Goal: Information Seeking & Learning: Learn about a topic

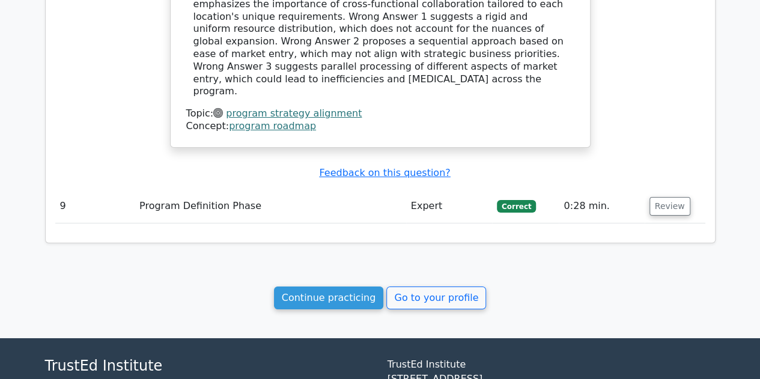
scroll to position [2142, 0]
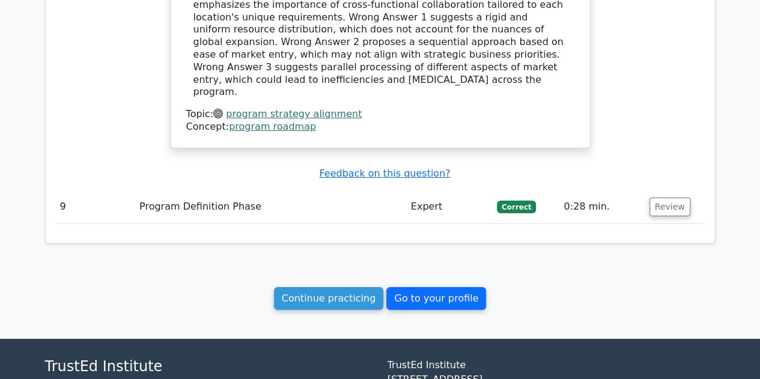
click at [427, 287] on link "Go to your profile" at bounding box center [436, 298] width 100 height 23
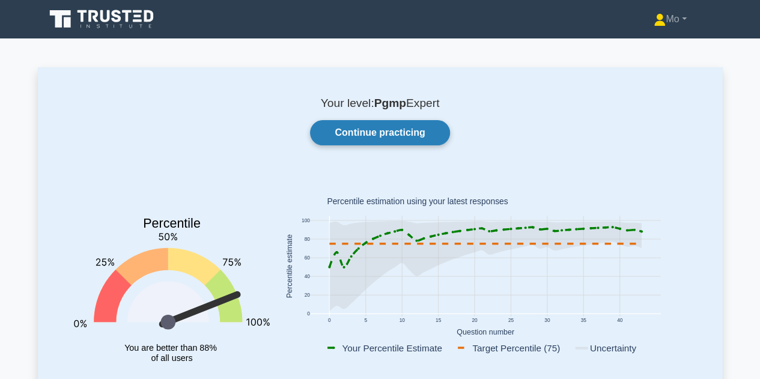
click at [429, 132] on link "Continue practicing" at bounding box center [379, 132] width 139 height 25
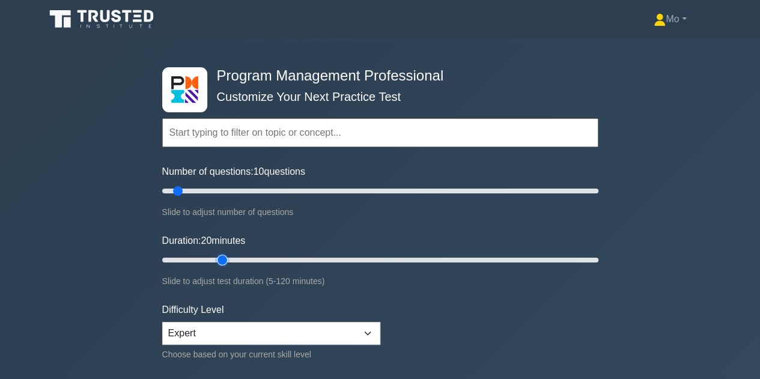
drag, startPoint x: 183, startPoint y: 261, endPoint x: 216, endPoint y: 260, distance: 33.7
type input "20"
click at [216, 260] on input "Duration: 20 minutes" at bounding box center [380, 260] width 436 height 14
drag, startPoint x: 178, startPoint y: 190, endPoint x: 202, endPoint y: 190, distance: 23.4
type input "20"
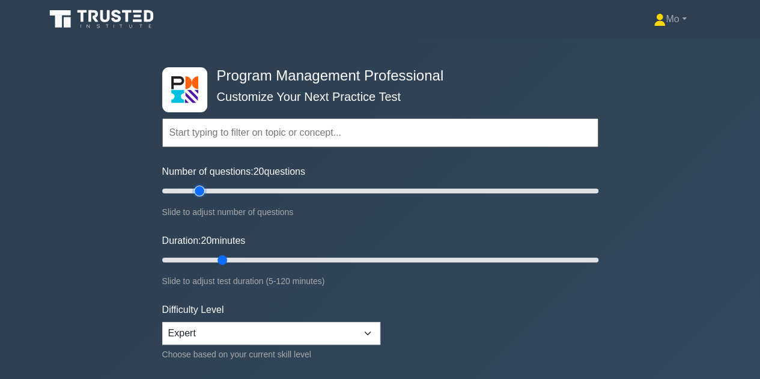
click at [202, 190] on input "Number of questions: 20 questions" at bounding box center [380, 191] width 436 height 14
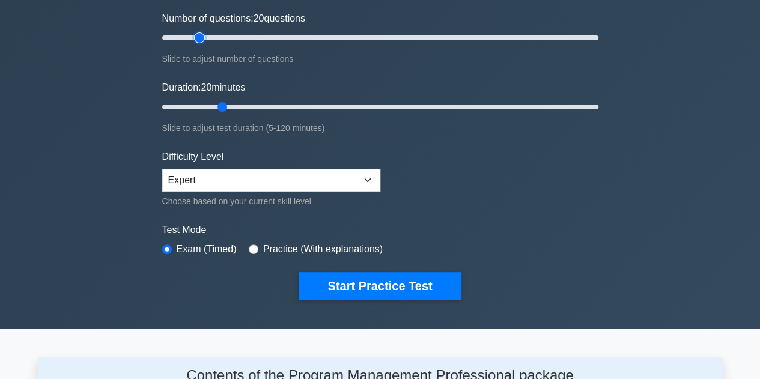
scroll to position [158, 0]
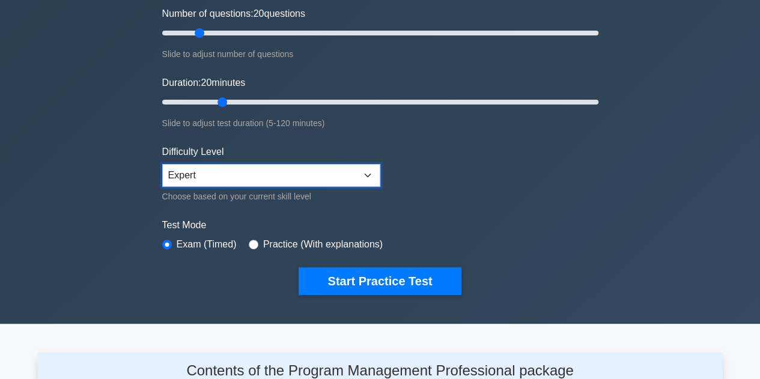
click at [367, 168] on select "Beginner Intermediate Expert" at bounding box center [271, 175] width 218 height 23
click at [538, 177] on form "Topics Introduction to Program Management Program Management Performance Domain…" at bounding box center [380, 109] width 436 height 371
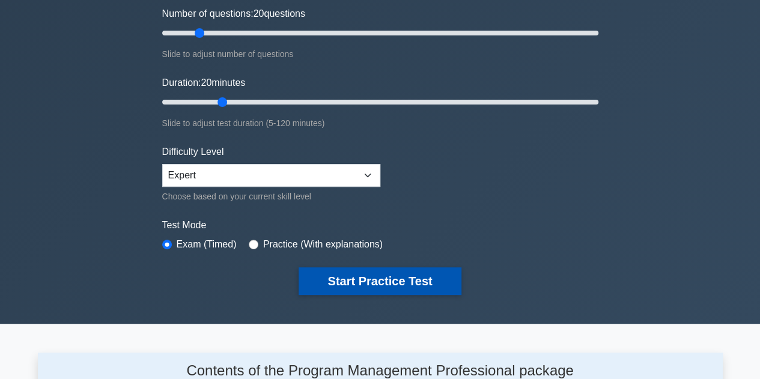
click at [443, 281] on button "Start Practice Test" at bounding box center [380, 281] width 162 height 28
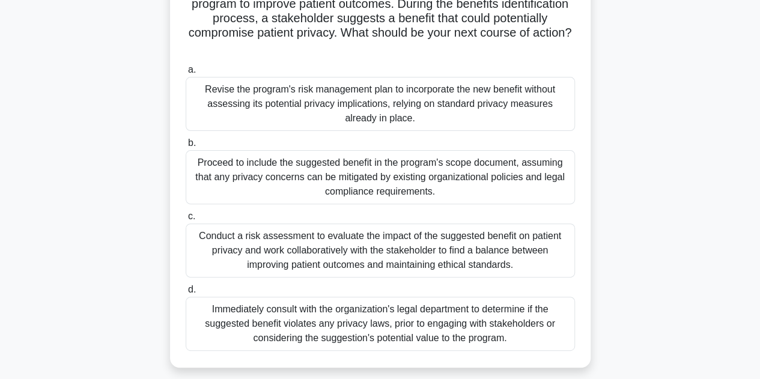
scroll to position [106, 0]
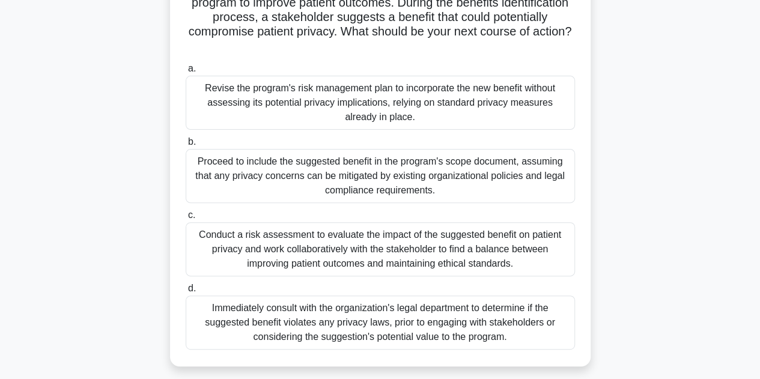
click at [325, 235] on div "Conduct a risk assessment to evaluate the impact of the suggested benefit on pa…" at bounding box center [380, 249] width 389 height 54
click at [186, 219] on input "c. Conduct a risk assessment to evaluate the impact of the suggested benefit on…" at bounding box center [186, 216] width 0 height 8
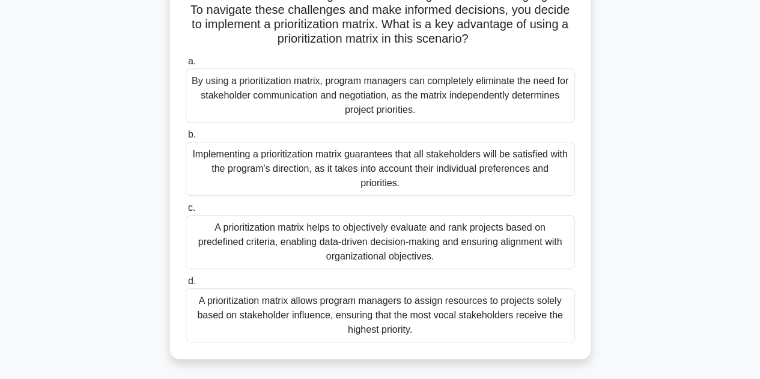
scroll to position [145, 0]
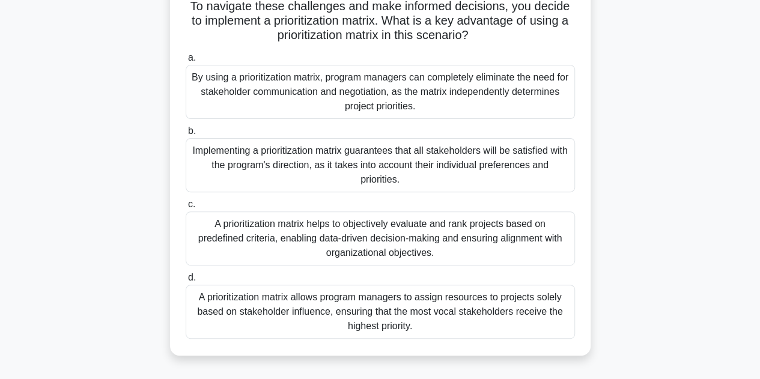
click at [356, 228] on div "A prioritization matrix helps to objectively evaluate and rank projects based o…" at bounding box center [380, 239] width 389 height 54
click at [186, 209] on input "c. A prioritization matrix helps to objectively evaluate and rank projects base…" at bounding box center [186, 205] width 0 height 8
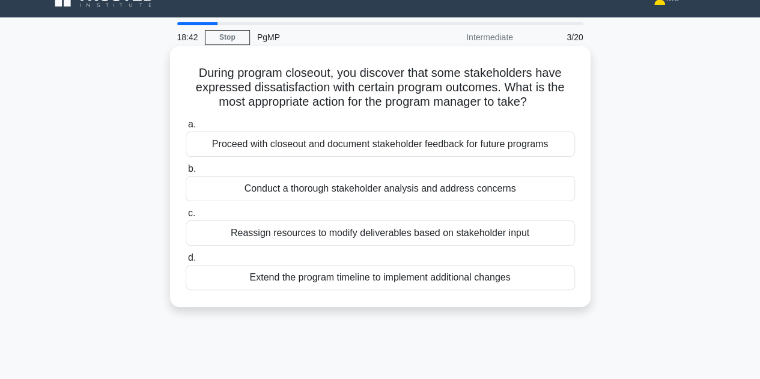
scroll to position [0, 0]
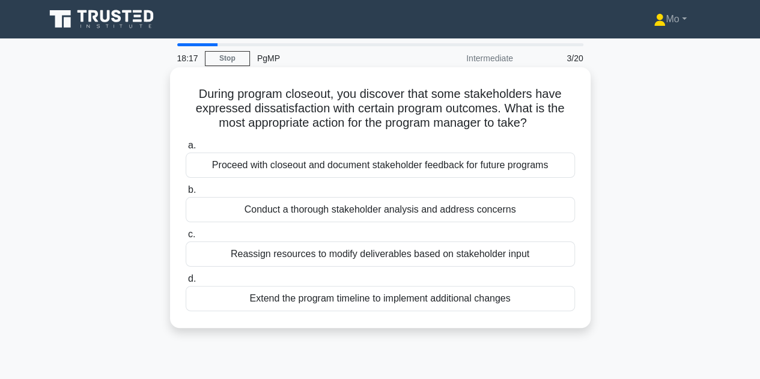
click at [283, 205] on div "Conduct a thorough stakeholder analysis and address concerns" at bounding box center [380, 209] width 389 height 25
click at [186, 194] on input "b. Conduct a thorough stakeholder analysis and address concerns" at bounding box center [186, 190] width 0 height 8
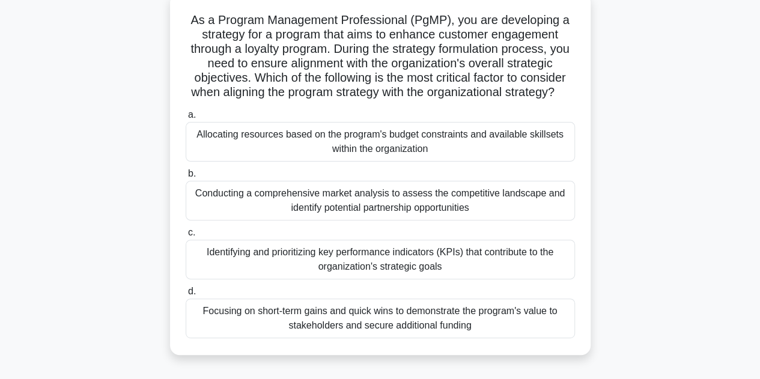
scroll to position [79, 0]
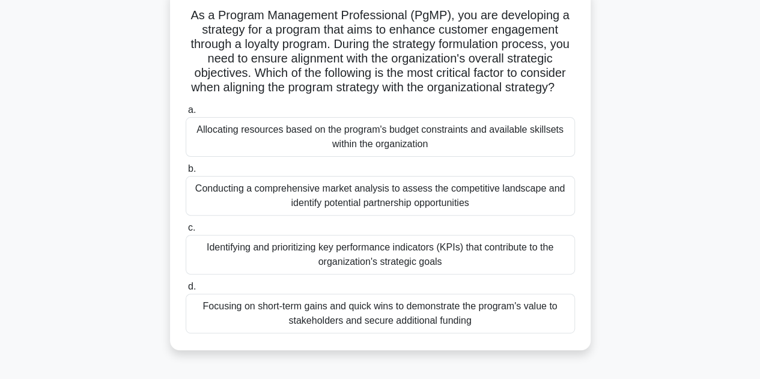
click at [433, 263] on div "Identifying and prioritizing key performance indicators (KPIs) that contribute …" at bounding box center [380, 255] width 389 height 40
click at [186, 232] on input "c. Identifying and prioritizing key performance indicators (KPIs) that contribu…" at bounding box center [186, 228] width 0 height 8
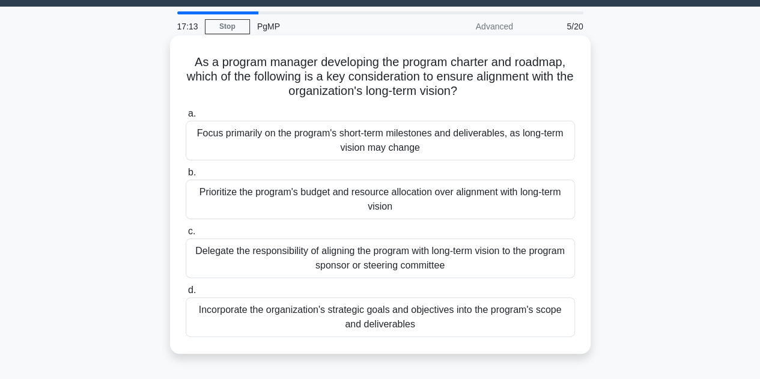
scroll to position [43, 0]
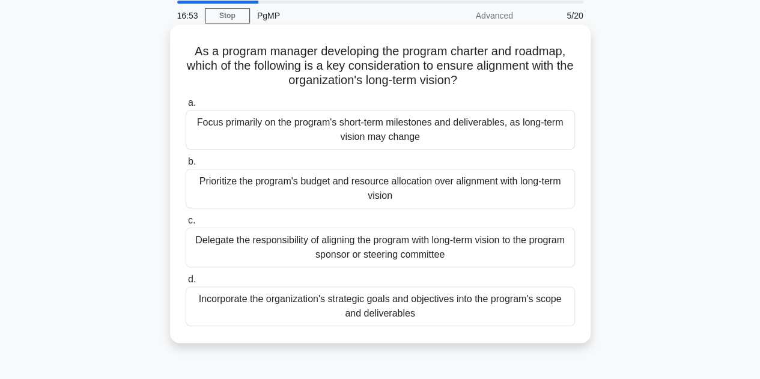
click at [448, 313] on div "Incorporate the organization's strategic goals and objectives into the program'…" at bounding box center [380, 307] width 389 height 40
click at [186, 284] on input "d. Incorporate the organization's strategic goals and objectives into the progr…" at bounding box center [186, 280] width 0 height 8
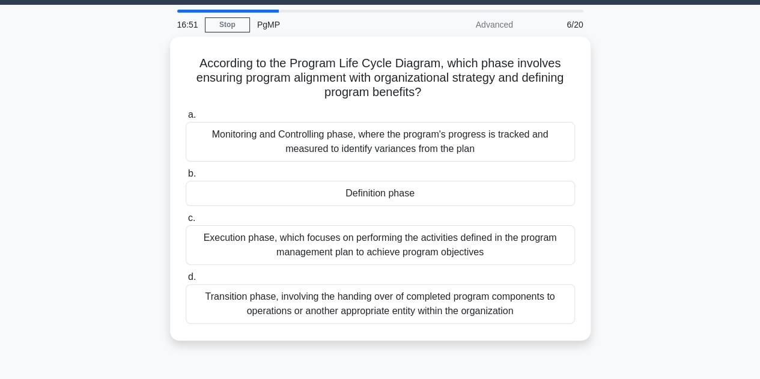
scroll to position [33, 0]
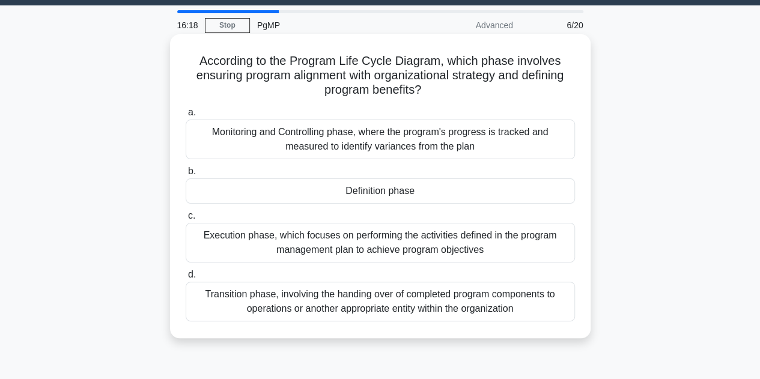
click at [429, 193] on div "Definition phase" at bounding box center [380, 190] width 389 height 25
click at [186, 175] on input "b. Definition phase" at bounding box center [186, 172] width 0 height 8
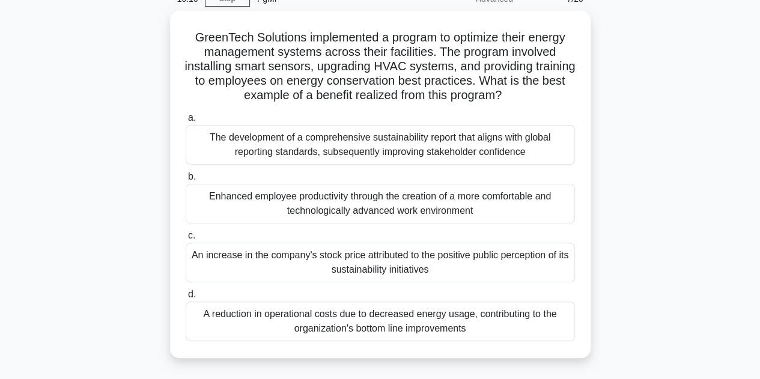
scroll to position [61, 0]
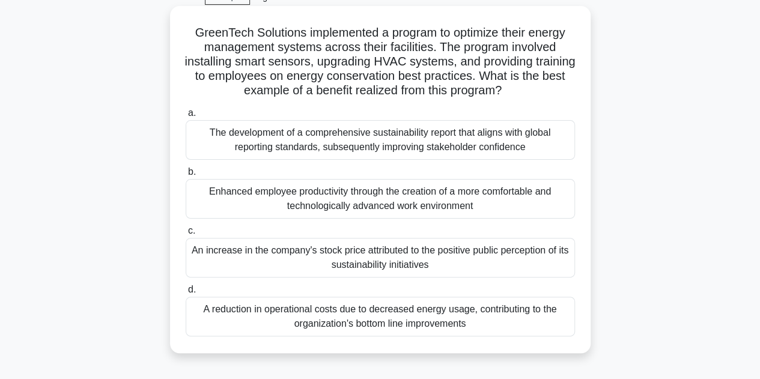
click at [383, 141] on div "The development of a comprehensive sustainability report that aligns with globa…" at bounding box center [380, 140] width 389 height 40
click at [186, 117] on input "a. The development of a comprehensive sustainability report that aligns with gl…" at bounding box center [186, 113] width 0 height 8
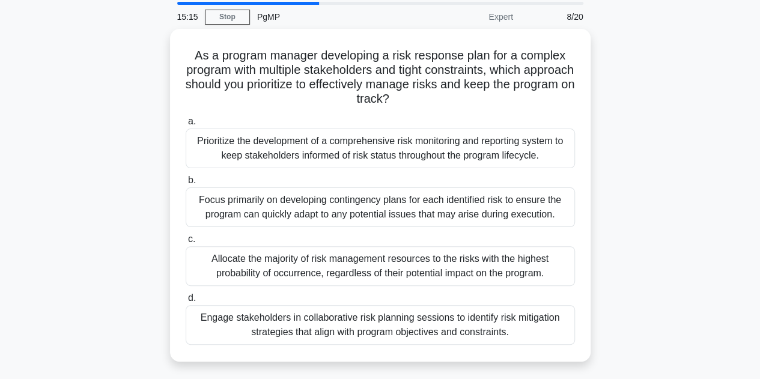
scroll to position [42, 0]
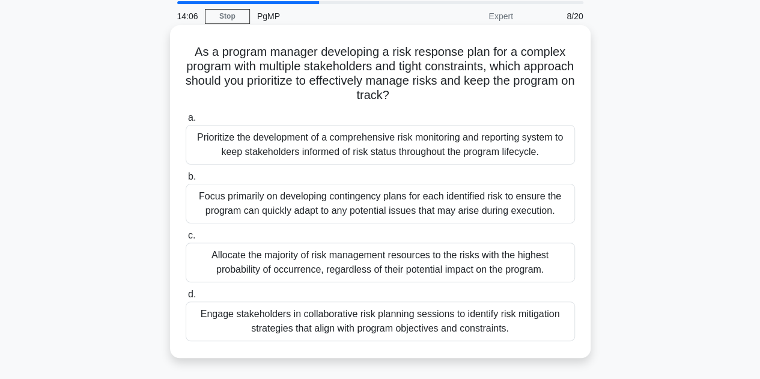
click at [350, 207] on div "Focus primarily on developing contingency plans for each identified risk to ens…" at bounding box center [380, 204] width 389 height 40
click at [186, 181] on input "b. Focus primarily on developing contingency plans for each identified risk to …" at bounding box center [186, 177] width 0 height 8
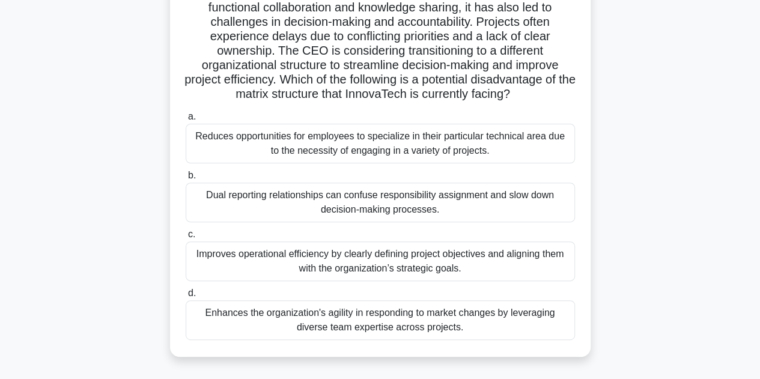
scroll to position [115, 0]
click at [258, 209] on div "Dual reporting relationships can confuse responsibility assignment and slow dow…" at bounding box center [380, 203] width 389 height 40
click at [186, 180] on input "b. Dual reporting relationships can confuse responsibility assignment and slow …" at bounding box center [186, 176] width 0 height 8
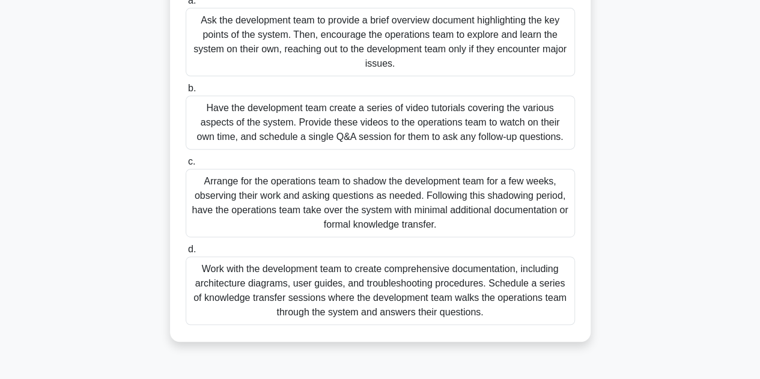
scroll to position [206, 0]
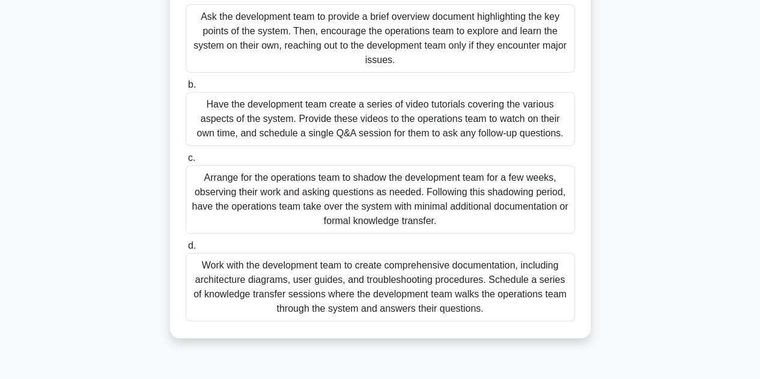
click at [450, 282] on div "Work with the development team to create comprehensive documentation, including…" at bounding box center [380, 287] width 389 height 69
click at [186, 250] on input "d. Work with the development team to create comprehensive documentation, includ…" at bounding box center [186, 246] width 0 height 8
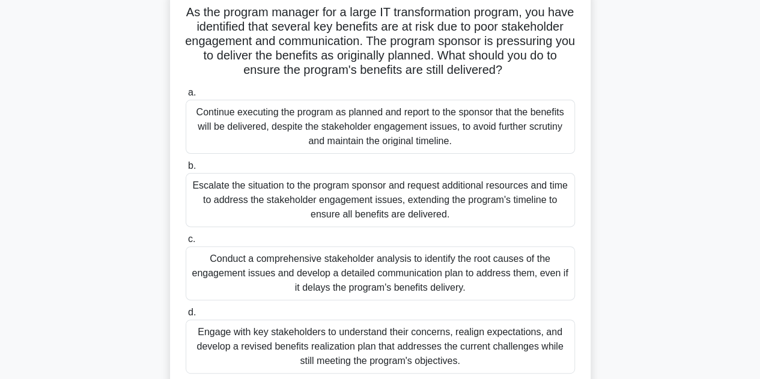
scroll to position [82, 0]
click at [490, 355] on div "Engage with key stakeholders to understand their concerns, realign expectations…" at bounding box center [380, 346] width 389 height 54
click at [186, 316] on input "d. Engage with key stakeholders to understand their concerns, realign expectati…" at bounding box center [186, 312] width 0 height 8
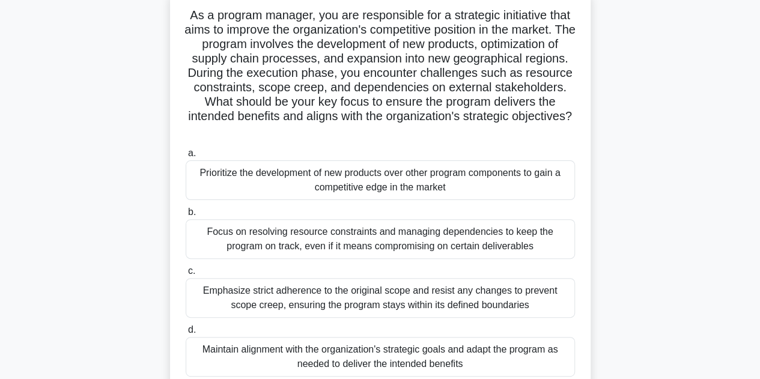
scroll to position [83, 0]
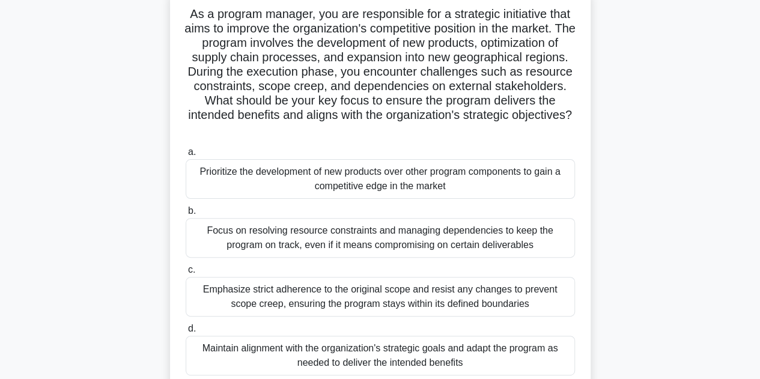
click at [600, 298] on div "As a program manager, you are responsible for a strategic initiative that aims …" at bounding box center [380, 196] width 685 height 419
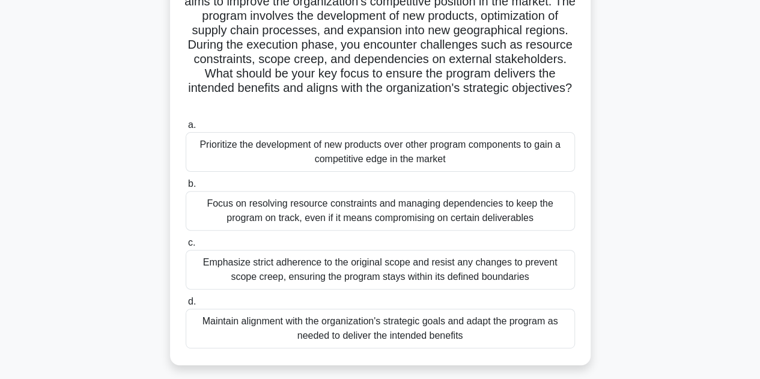
scroll to position [109, 0]
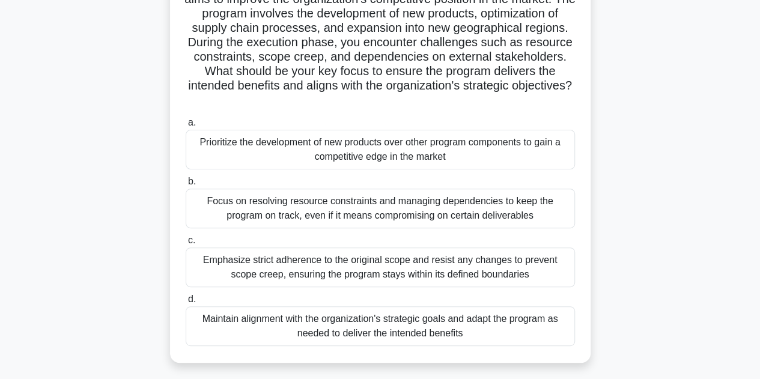
click at [445, 316] on div "Maintain alignment with the organization's strategic goals and adapt the progra…" at bounding box center [380, 326] width 389 height 40
click at [186, 303] on input "d. Maintain alignment with the organization's strategic goals and adapt the pro…" at bounding box center [186, 300] width 0 height 8
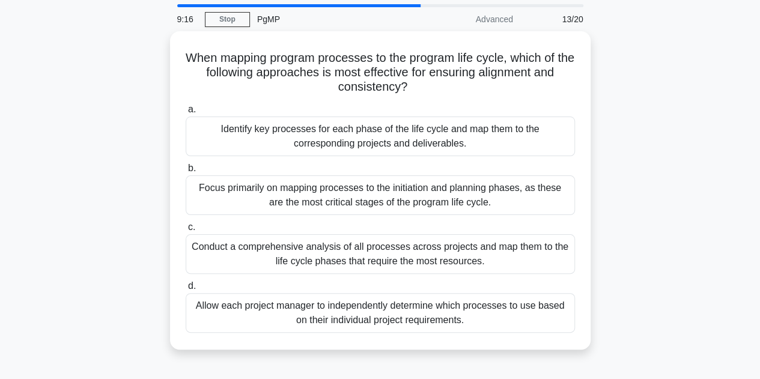
scroll to position [40, 0]
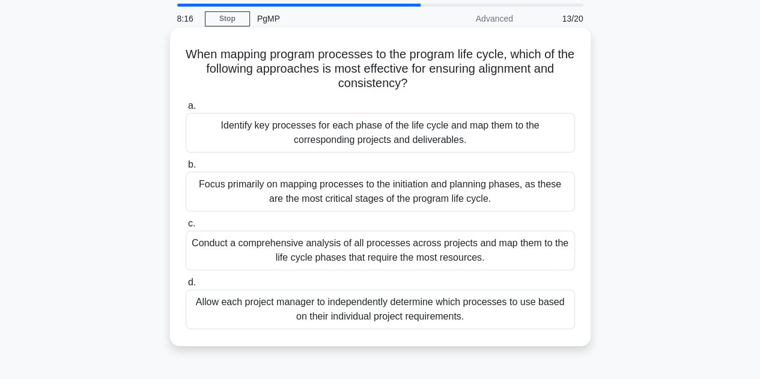
click at [317, 262] on div "Conduct a comprehensive analysis of all processes across projects and map them …" at bounding box center [380, 251] width 389 height 40
click at [186, 228] on input "c. Conduct a comprehensive analysis of all processes across projects and map th…" at bounding box center [186, 224] width 0 height 8
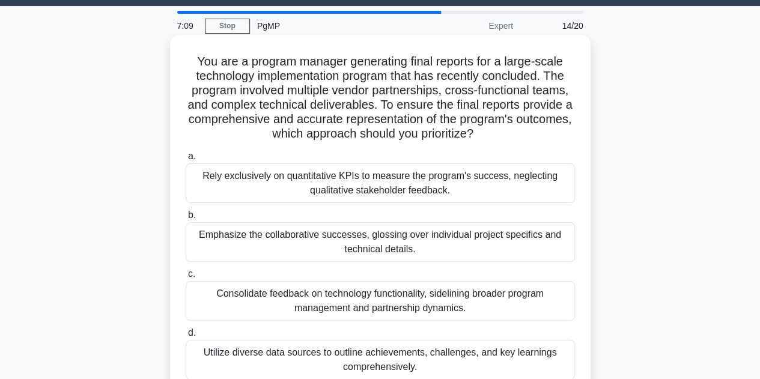
scroll to position [34, 0]
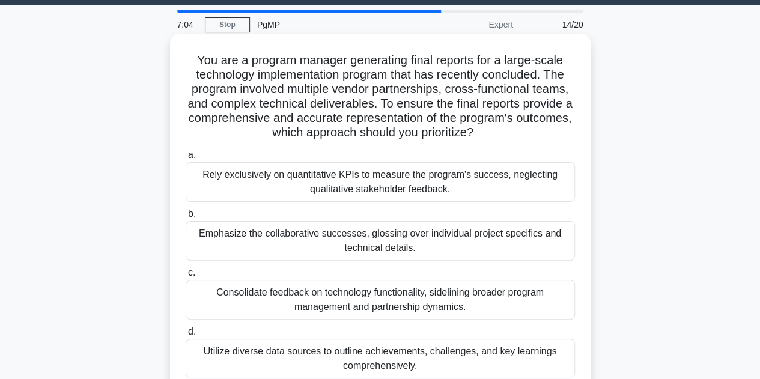
click at [356, 353] on div "Utilize diverse data sources to outline achievements, challenges, and key learn…" at bounding box center [380, 359] width 389 height 40
click at [186, 336] on input "d. Utilize diverse data sources to outline achievements, challenges, and key le…" at bounding box center [186, 332] width 0 height 8
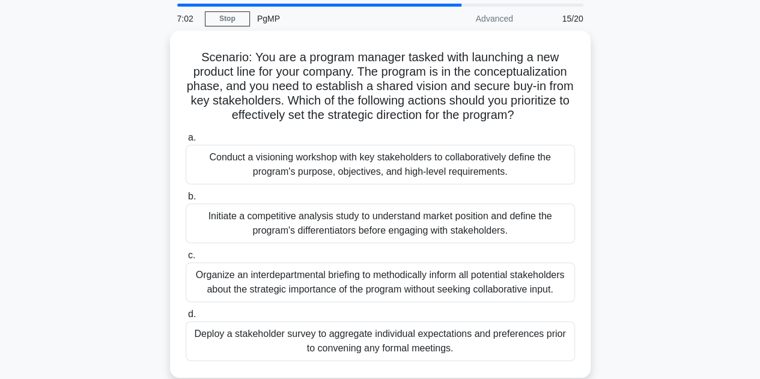
scroll to position [41, 0]
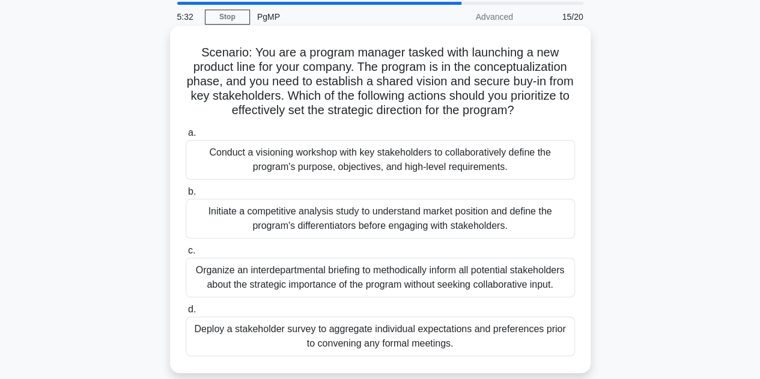
click at [465, 344] on div "Deploy a stakeholder survey to aggregate individual expectations and preference…" at bounding box center [380, 337] width 389 height 40
click at [186, 314] on input "d. Deploy a stakeholder survey to aggregate individual expectations and prefere…" at bounding box center [186, 310] width 0 height 8
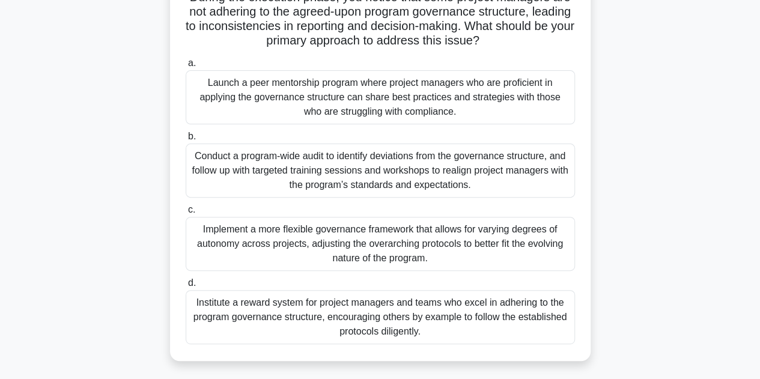
scroll to position [129, 0]
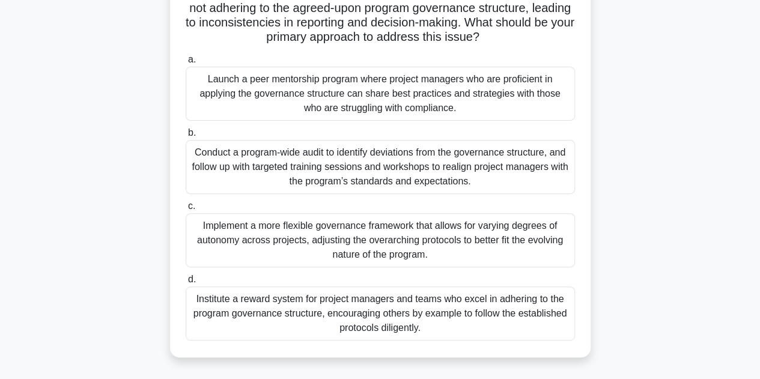
click at [498, 160] on div "Conduct a program-wide audit to identify deviations from the governance structu…" at bounding box center [380, 167] width 389 height 54
click at [186, 137] on input "b. Conduct a program-wide audit to identify deviations from the governance stru…" at bounding box center [186, 133] width 0 height 8
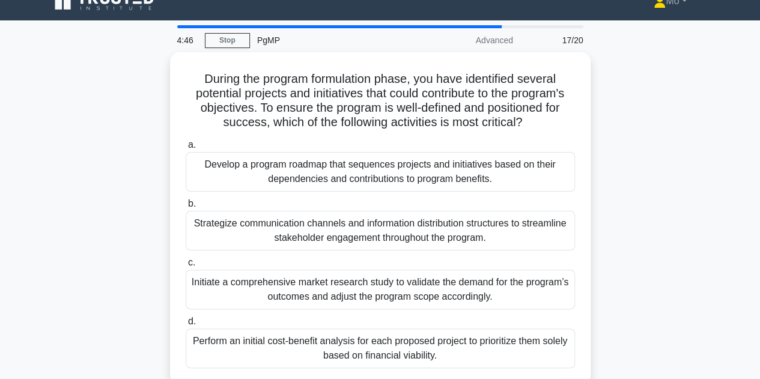
scroll to position [19, 0]
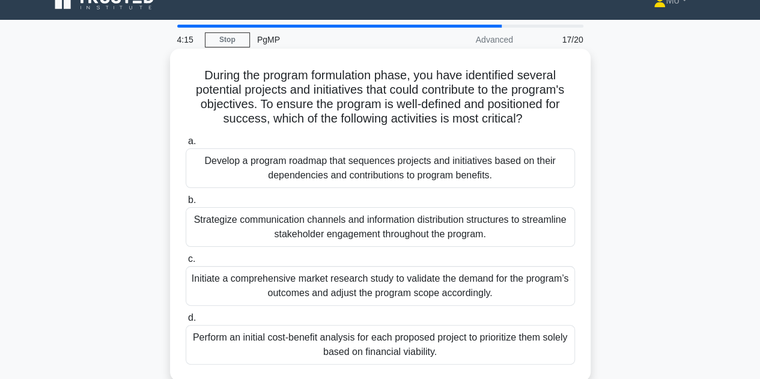
click at [381, 165] on div "Develop a program roadmap that sequences projects and initiatives based on thei…" at bounding box center [380, 168] width 389 height 40
click at [186, 145] on input "a. Develop a program roadmap that sequences projects and initiatives based on t…" at bounding box center [186, 142] width 0 height 8
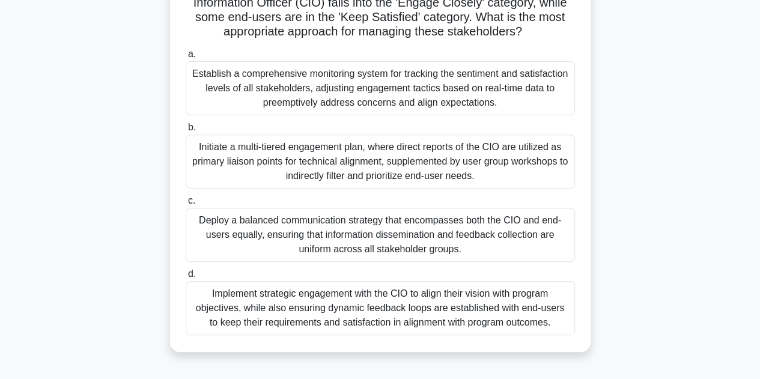
scroll to position [153, 0]
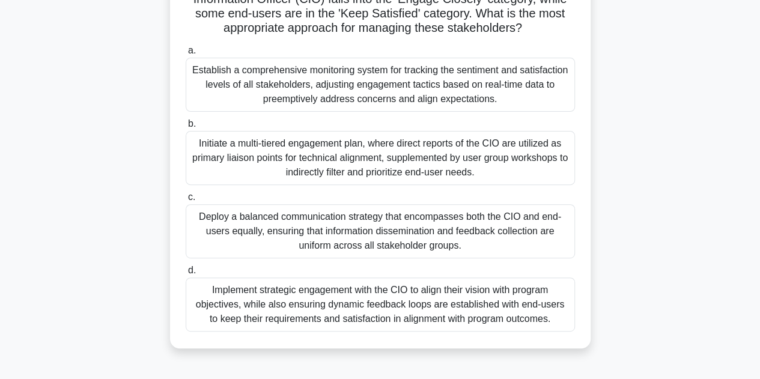
click at [412, 317] on div "Implement strategic engagement with the CIO to align their vision with program …" at bounding box center [380, 305] width 389 height 54
click at [186, 275] on input "d. Implement strategic engagement with the CIO to align their vision with progr…" at bounding box center [186, 271] width 0 height 8
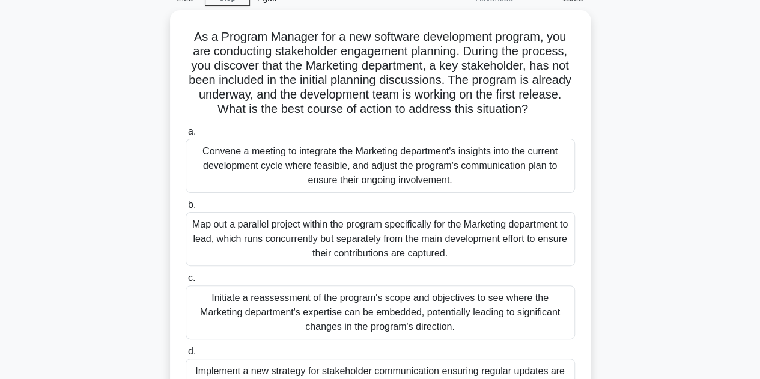
scroll to position [61, 0]
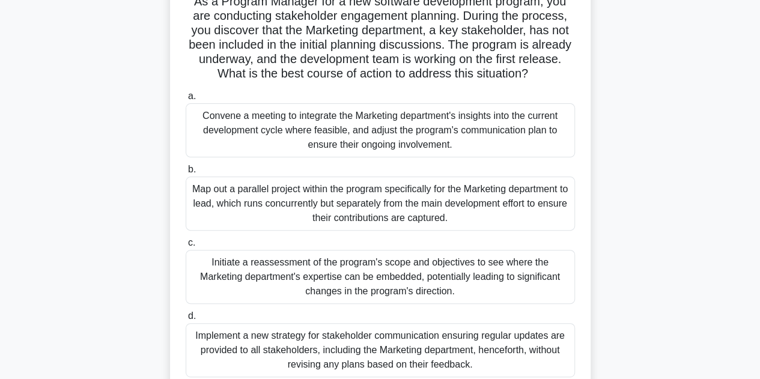
click at [412, 317] on label "d. Implement a new strategy for stakeholder communication ensuring regular upda…" at bounding box center [380, 343] width 389 height 69
click at [186, 317] on input "d. Implement a new strategy for stakeholder communication ensuring regular upda…" at bounding box center [186, 316] width 0 height 8
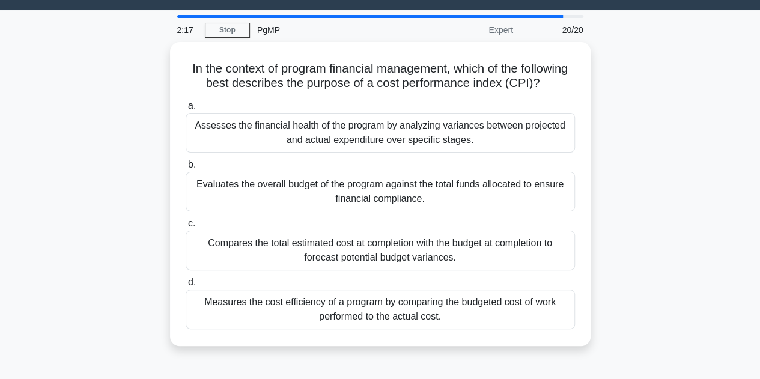
scroll to position [29, 0]
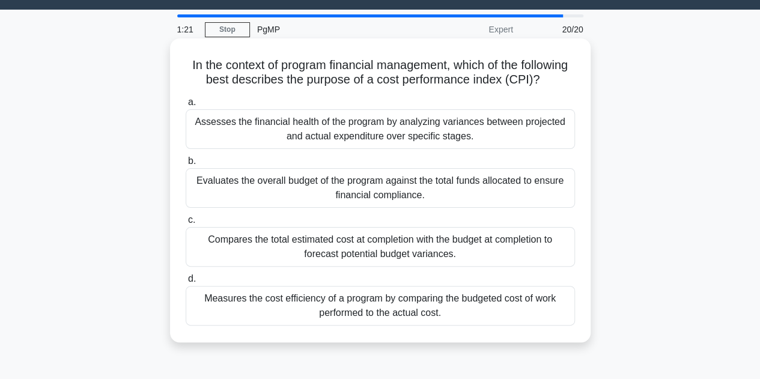
click at [473, 321] on div "Measures the cost efficiency of a program by comparing the budgeted cost of wor…" at bounding box center [380, 306] width 389 height 40
click at [186, 283] on input "d. Measures the cost efficiency of a program by comparing the budgeted cost of …" at bounding box center [186, 279] width 0 height 8
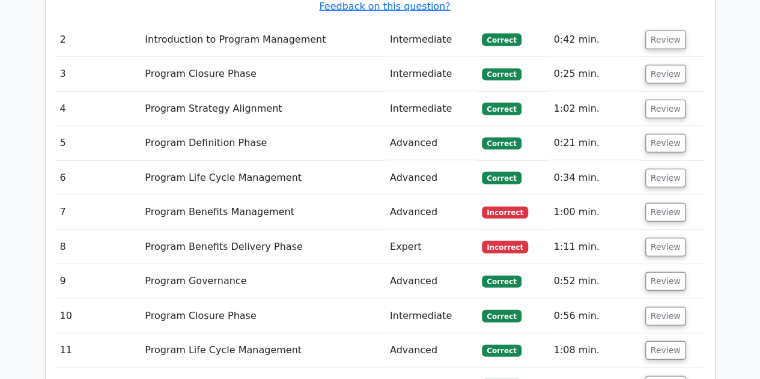
scroll to position [1391, 0]
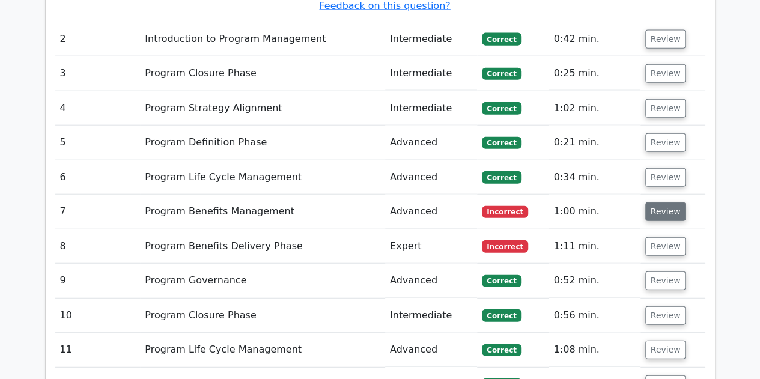
click at [674, 203] on button "Review" at bounding box center [665, 212] width 41 height 19
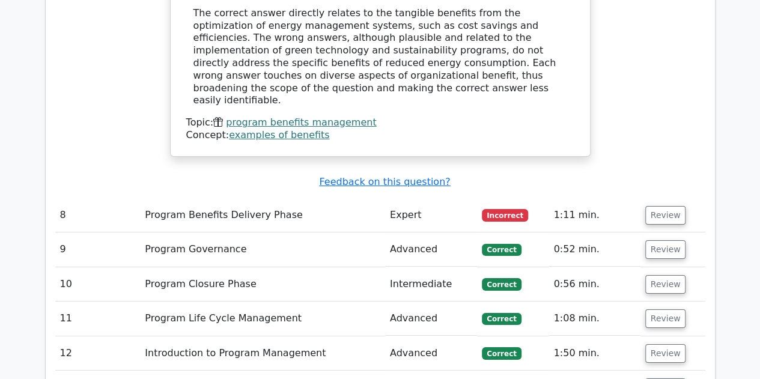
scroll to position [1982, 0]
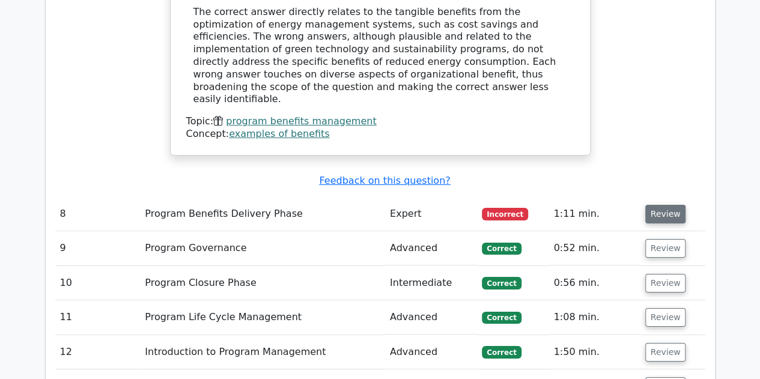
click at [661, 205] on button "Review" at bounding box center [665, 214] width 41 height 19
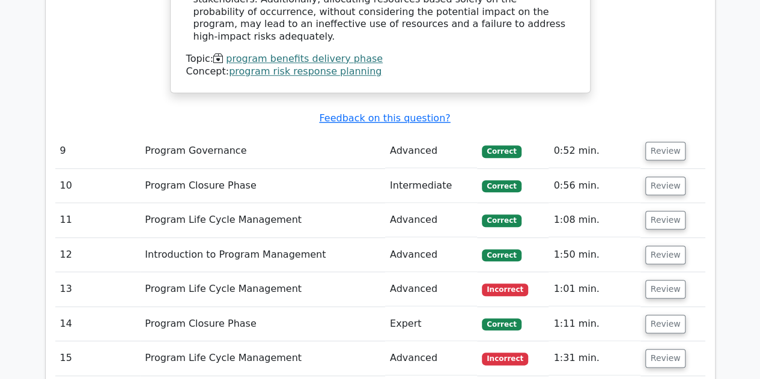
scroll to position [2779, 0]
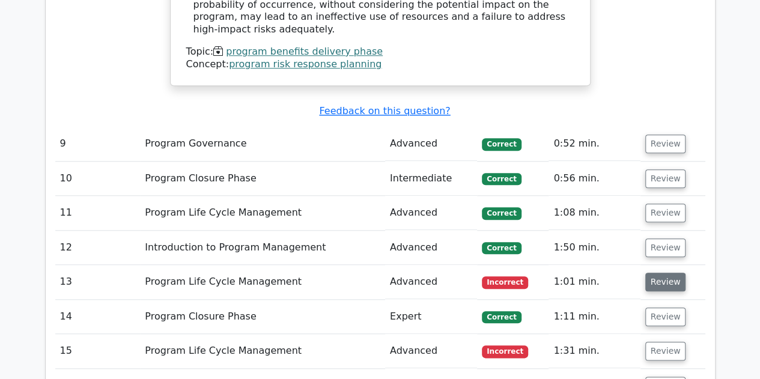
click at [647, 273] on button "Review" at bounding box center [665, 282] width 41 height 19
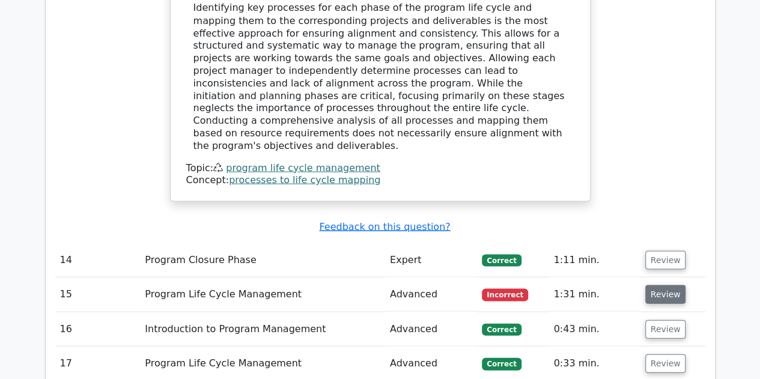
scroll to position [3403, 0]
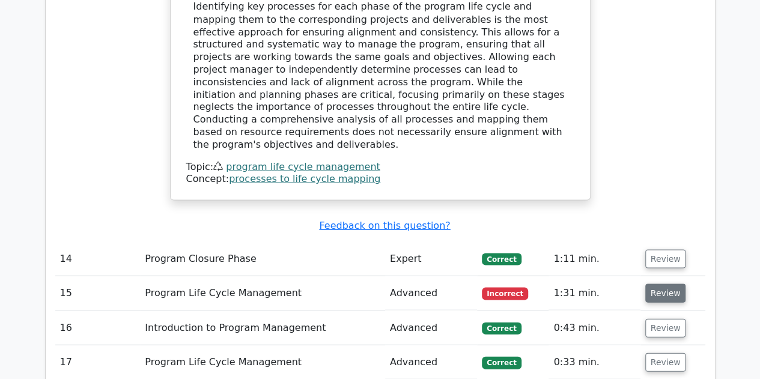
click at [653, 284] on button "Review" at bounding box center [665, 293] width 41 height 19
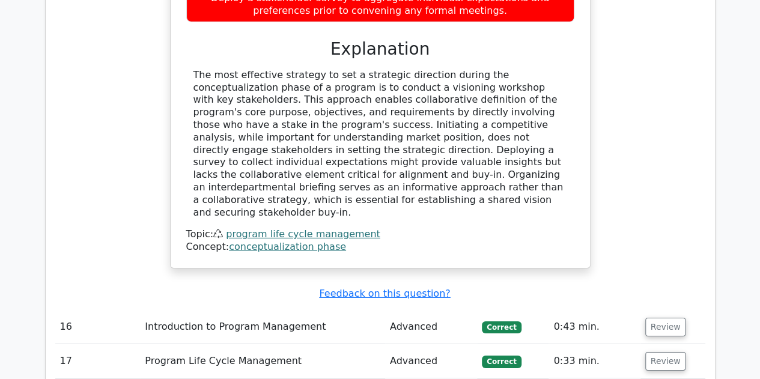
scroll to position [4025, 0]
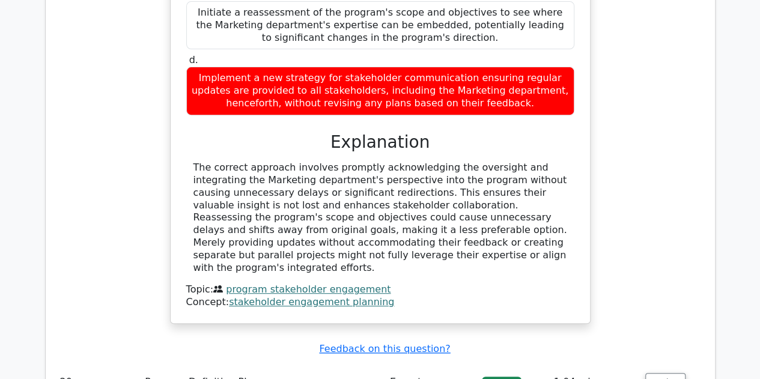
scroll to position [4744, 0]
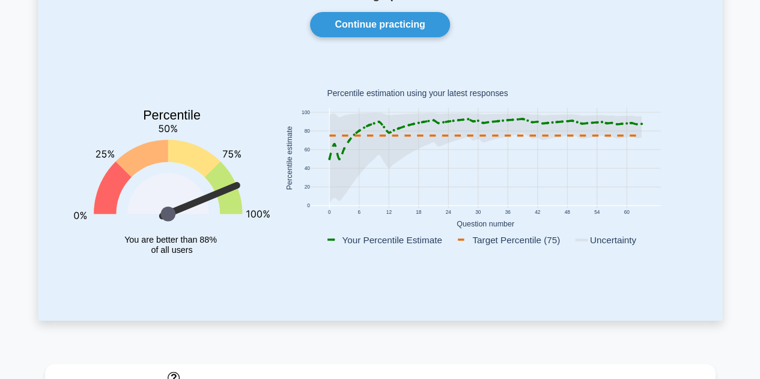
scroll to position [109, 0]
click at [639, 121] on icon at bounding box center [485, 157] width 312 height 91
drag, startPoint x: 233, startPoint y: 186, endPoint x: 243, endPoint y: 227, distance: 41.5
click at [243, 227] on icon "Percentile You are better than 88% of all users" at bounding box center [172, 171] width 196 height 212
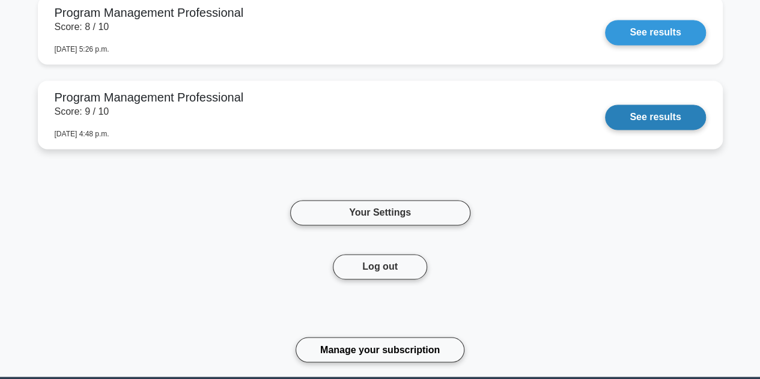
scroll to position [902, 0]
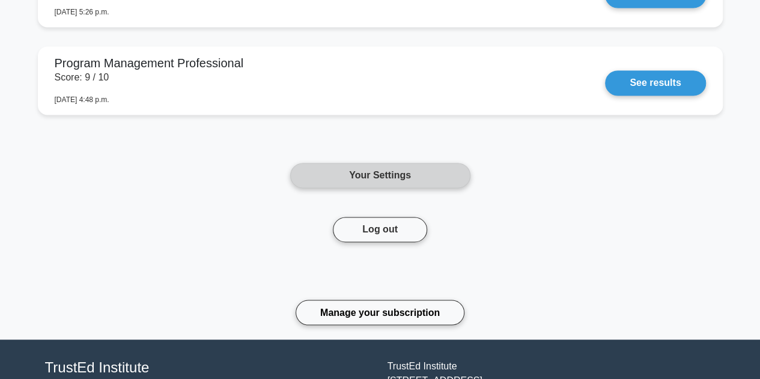
click at [439, 178] on link "Your Settings" at bounding box center [380, 175] width 180 height 25
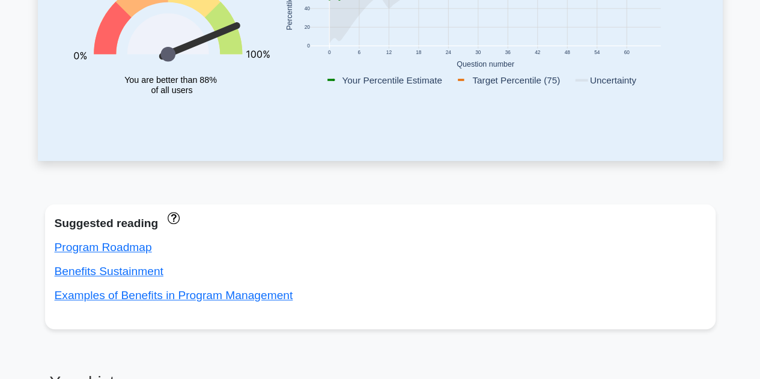
scroll to position [266, 0]
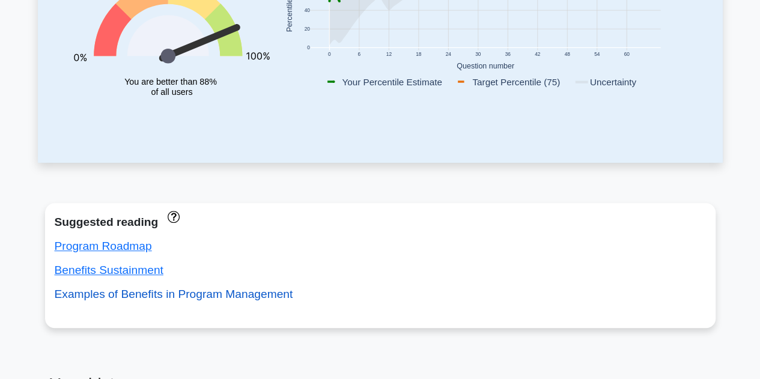
click at [177, 296] on link "Examples of Benefits in Program Management" at bounding box center [174, 294] width 239 height 13
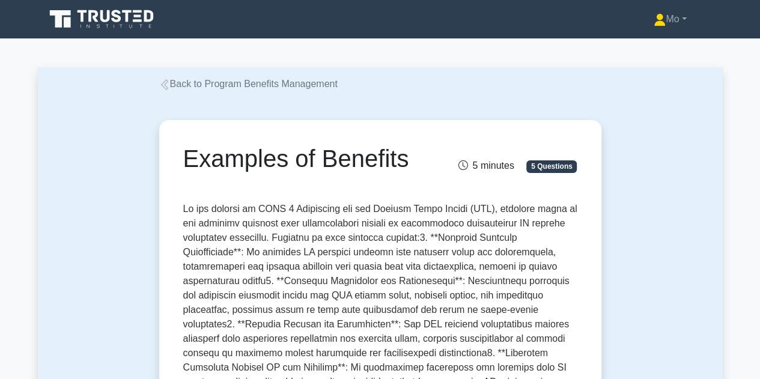
click at [254, 82] on link "Back to Program Benefits Management" at bounding box center [248, 84] width 178 height 10
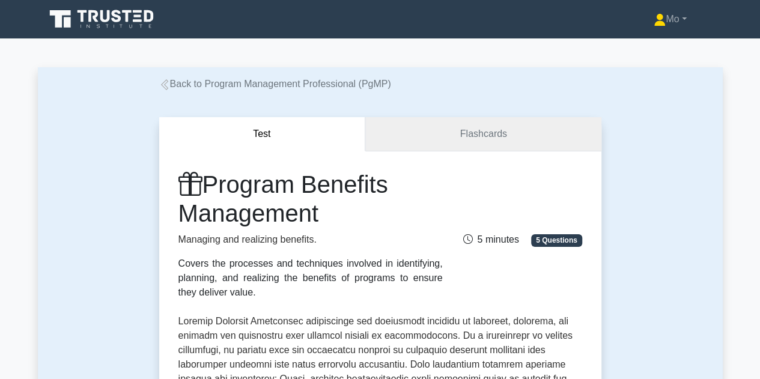
click at [516, 122] on link "Flashcards" at bounding box center [483, 134] width 236 height 34
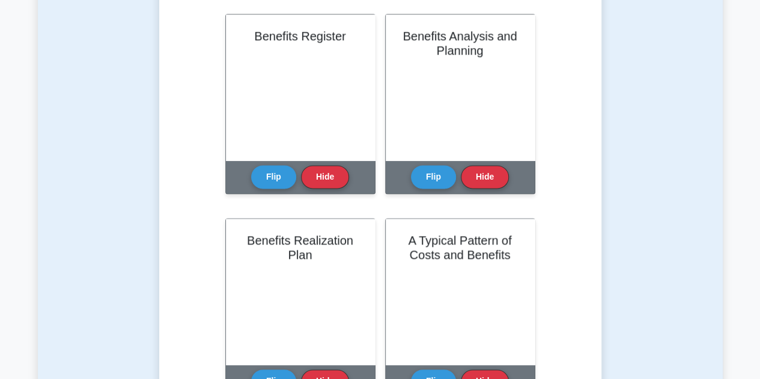
scroll to position [698, 0]
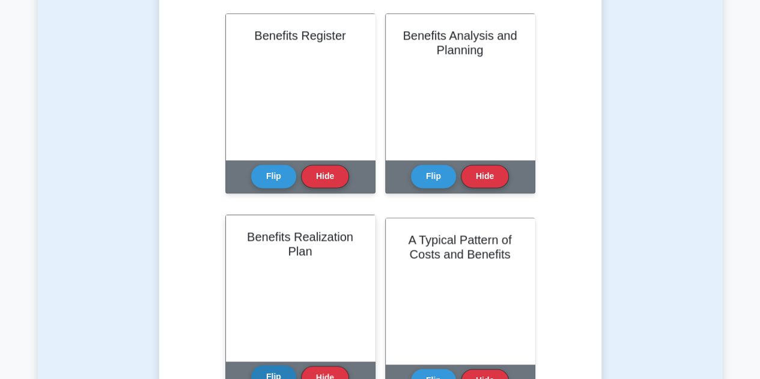
click at [274, 372] on button "Flip" at bounding box center [273, 376] width 45 height 23
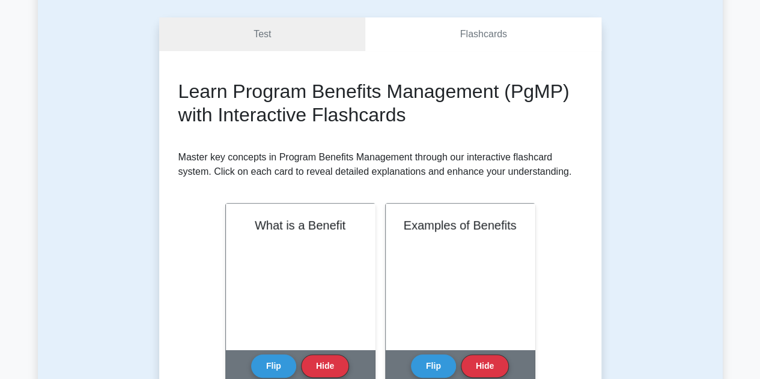
scroll to position [0, 0]
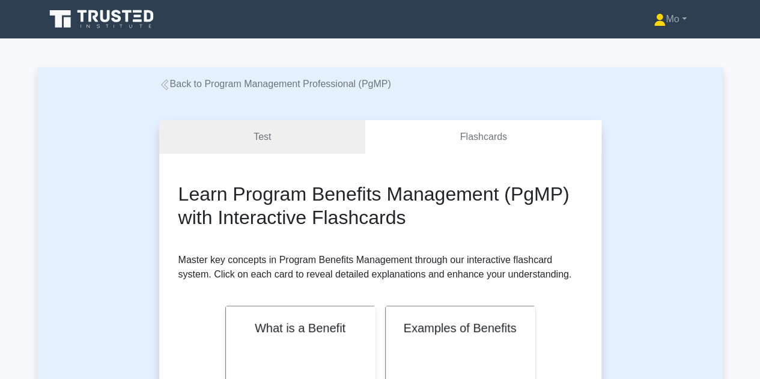
click at [105, 31] on icon at bounding box center [102, 19] width 115 height 23
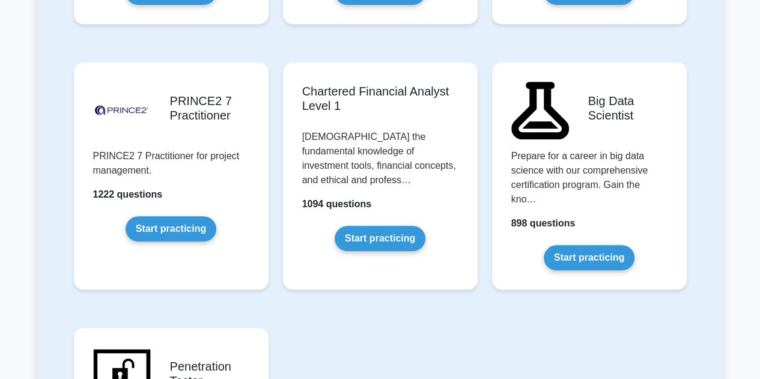
scroll to position [2600, 0]
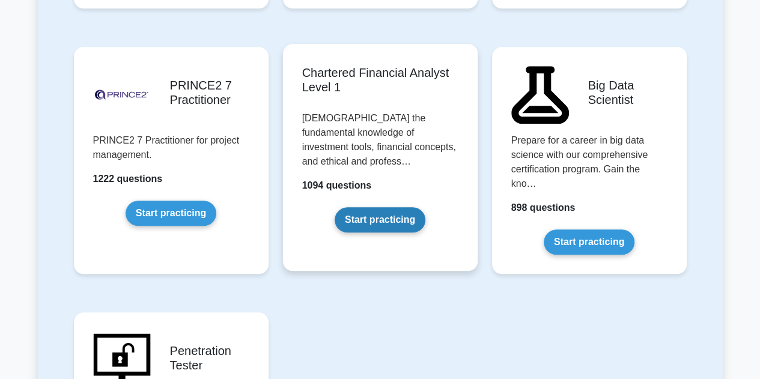
click at [379, 207] on link "Start practicing" at bounding box center [380, 219] width 91 height 25
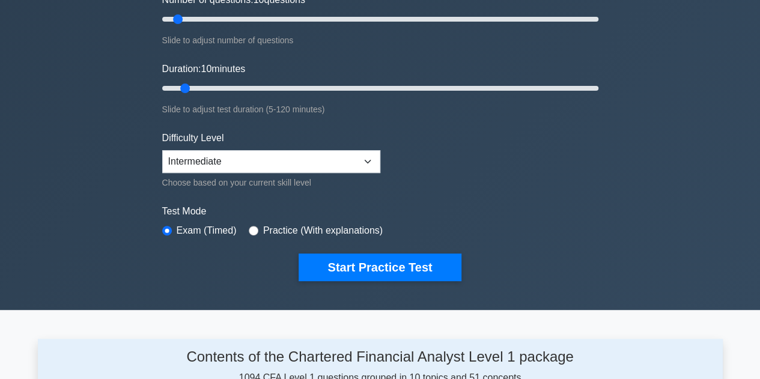
scroll to position [210, 0]
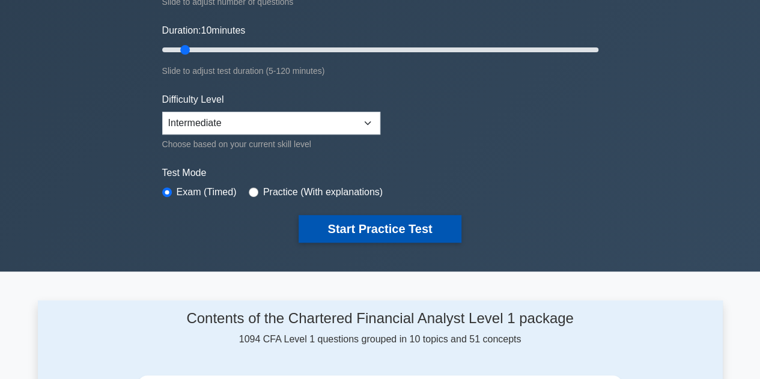
click at [405, 220] on button "Start Practice Test" at bounding box center [380, 229] width 162 height 28
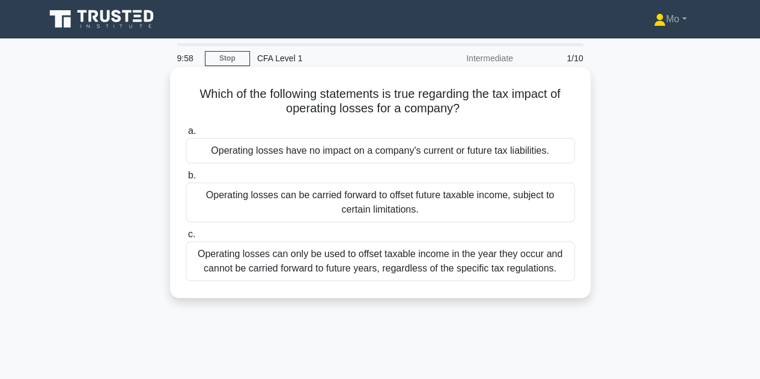
click at [407, 213] on div "Operating losses can be carried forward to offset future taxable income, subjec…" at bounding box center [380, 203] width 389 height 40
click at [186, 180] on input "b. Operating losses can be carried forward to offset future taxable income, sub…" at bounding box center [186, 176] width 0 height 8
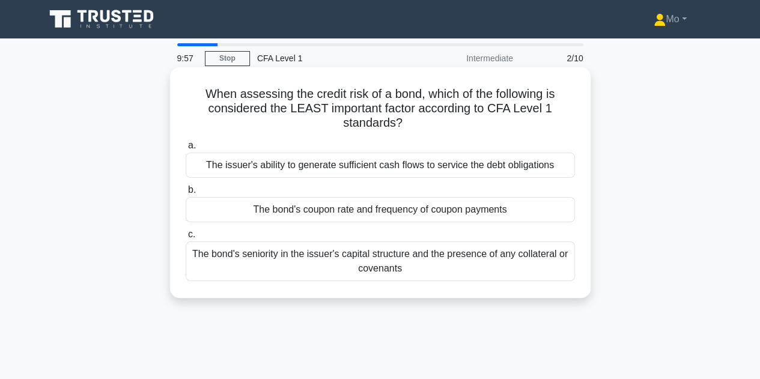
click at [433, 166] on div "The issuer's ability to generate sufficient cash flows to service the debt obli…" at bounding box center [380, 165] width 389 height 25
click at [186, 150] on input "a. The issuer's ability to generate sufficient cash flows to service the debt o…" at bounding box center [186, 146] width 0 height 8
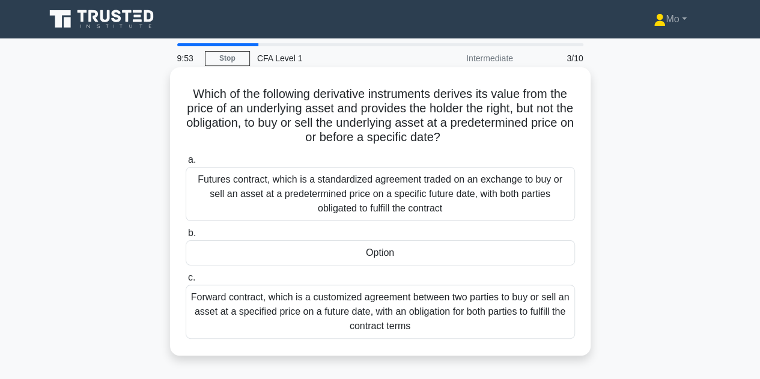
click at [423, 251] on div "Option" at bounding box center [380, 252] width 389 height 25
click at [186, 237] on input "b. Option" at bounding box center [186, 234] width 0 height 8
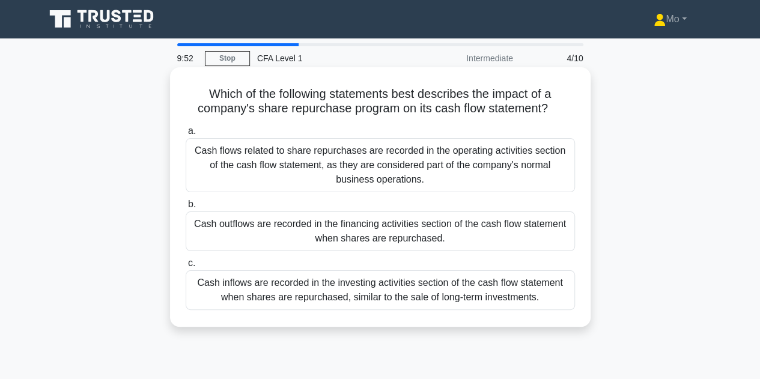
click at [404, 224] on div "Cash outflows are recorded in the financing activities section of the cash flow…" at bounding box center [380, 232] width 389 height 40
click at [186, 209] on input "b. Cash outflows are recorded in the financing activities section of the cash f…" at bounding box center [186, 205] width 0 height 8
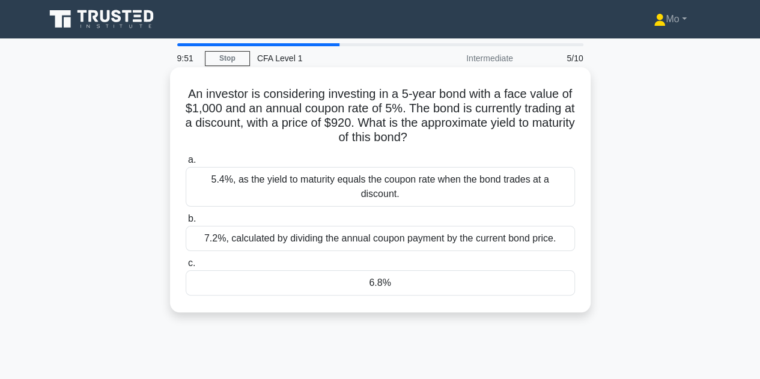
click at [434, 176] on div "5.4%, as the yield to maturity equals the coupon rate when the bond trades at a…" at bounding box center [380, 187] width 389 height 40
click at [186, 164] on input "a. 5.4%, as the yield to maturity equals the coupon rate when the bond trades a…" at bounding box center [186, 160] width 0 height 8
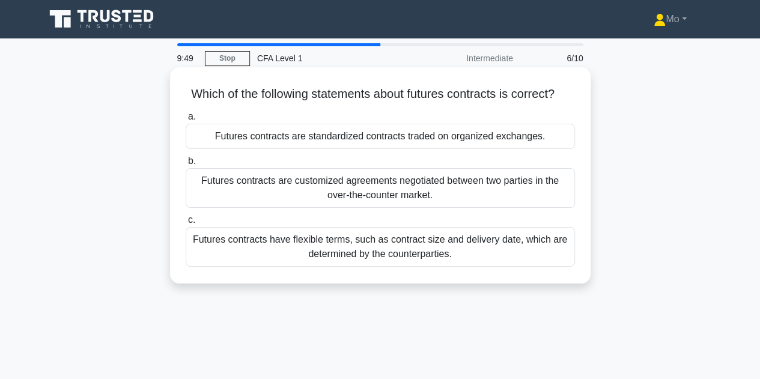
click at [386, 253] on div "Futures contracts have flexible terms, such as contract size and delivery date,…" at bounding box center [380, 247] width 389 height 40
click at [186, 224] on input "c. Futures contracts have flexible terms, such as contract size and delivery da…" at bounding box center [186, 220] width 0 height 8
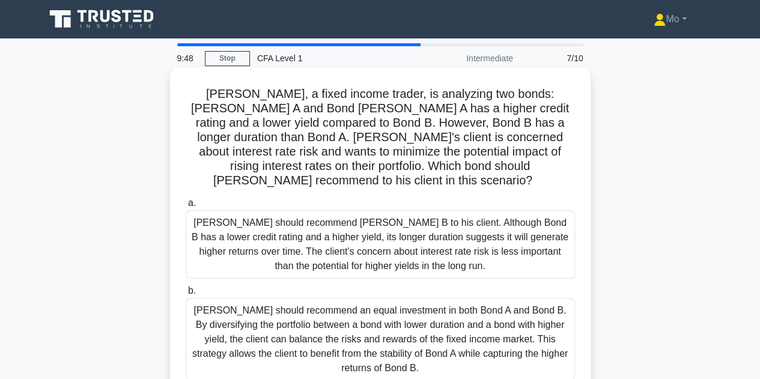
click at [436, 317] on div "Tom should recommend an equal investment in both Bond A and Bond B. By diversif…" at bounding box center [380, 339] width 389 height 83
click at [186, 295] on input "b. Tom should recommend an equal investment in both Bond A and Bond B. By diver…" at bounding box center [186, 291] width 0 height 8
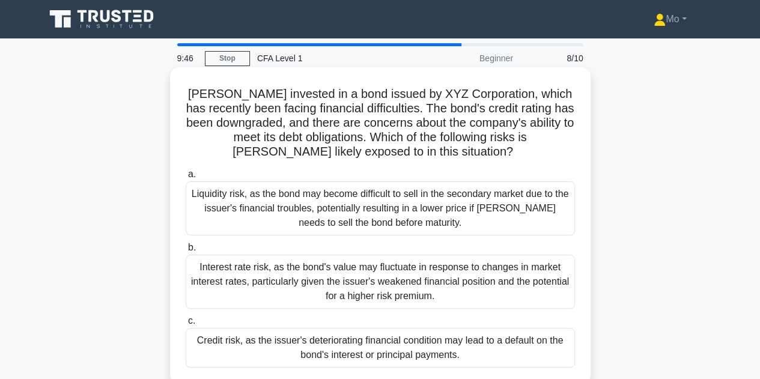
click at [451, 225] on div "Liquidity risk, as the bond may become difficult to sell in the secondary marke…" at bounding box center [380, 208] width 389 height 54
click at [186, 178] on input "a. Liquidity risk, as the bond may become difficult to sell in the secondary ma…" at bounding box center [186, 175] width 0 height 8
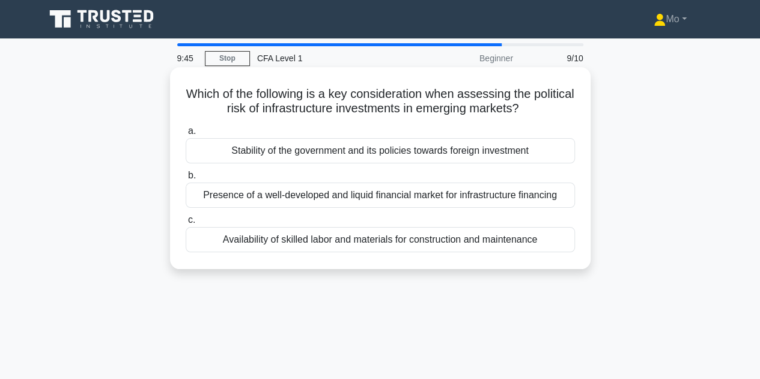
click at [407, 239] on div "Availability of skilled labor and materials for construction and maintenance" at bounding box center [380, 239] width 389 height 25
click at [186, 224] on input "c. Availability of skilled labor and materials for construction and maintenance" at bounding box center [186, 220] width 0 height 8
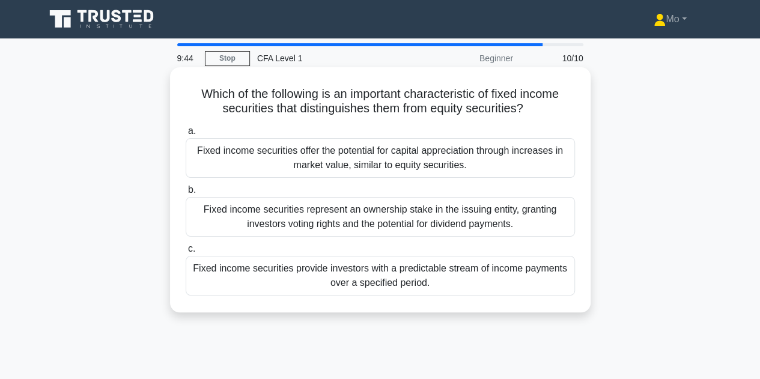
click at [394, 166] on div "Fixed income securities offer the potential for capital appreciation through in…" at bounding box center [380, 158] width 389 height 40
click at [186, 135] on input "a. Fixed income securities offer the potential for capital appreciation through…" at bounding box center [186, 131] width 0 height 8
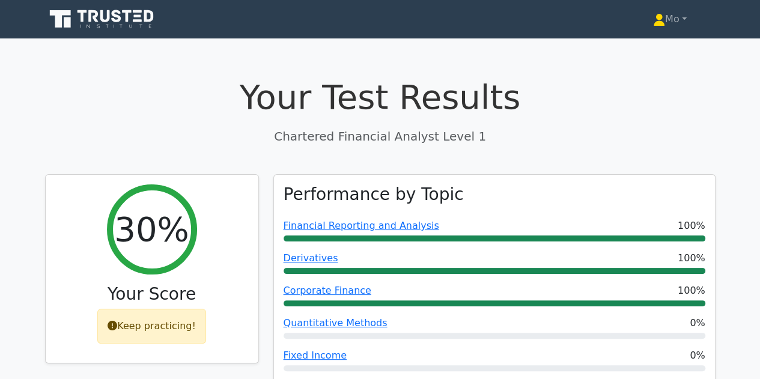
click at [99, 14] on icon at bounding box center [102, 19] width 115 height 23
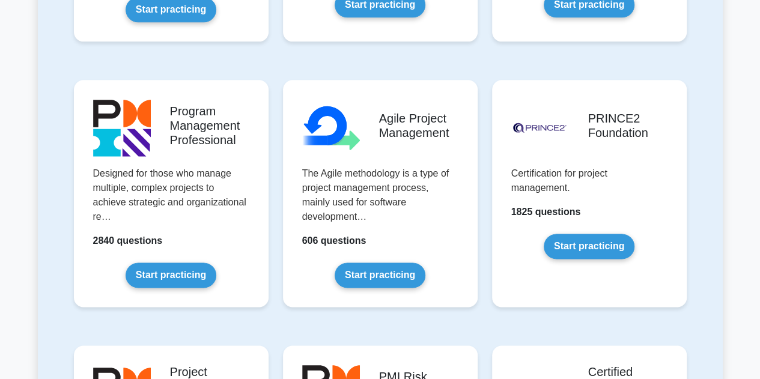
scroll to position [726, 0]
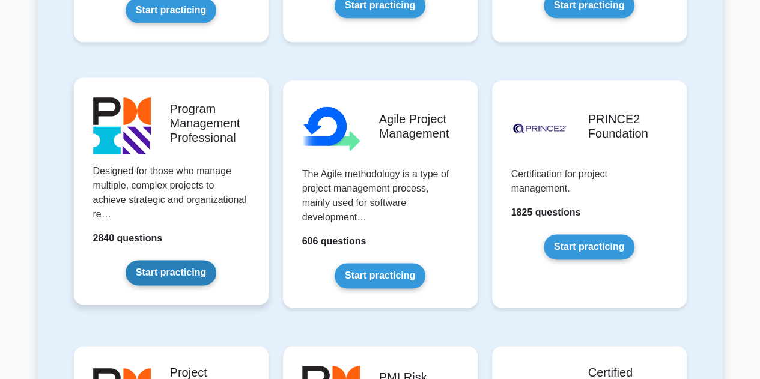
click at [182, 267] on link "Start practicing" at bounding box center [171, 272] width 91 height 25
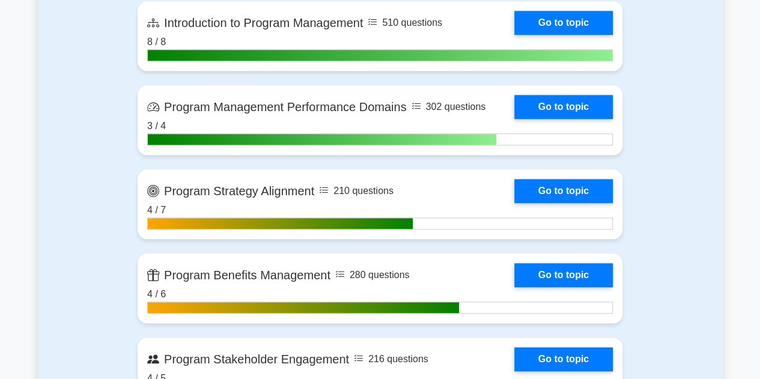
scroll to position [585, 0]
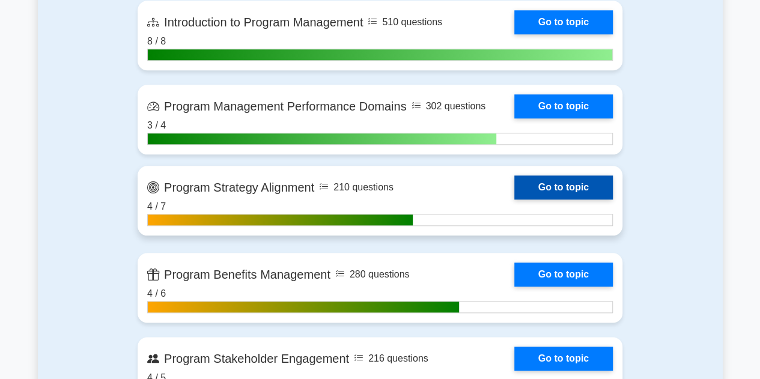
click at [553, 188] on link "Go to topic" at bounding box center [563, 187] width 99 height 24
